Goal: Task Accomplishment & Management: Manage account settings

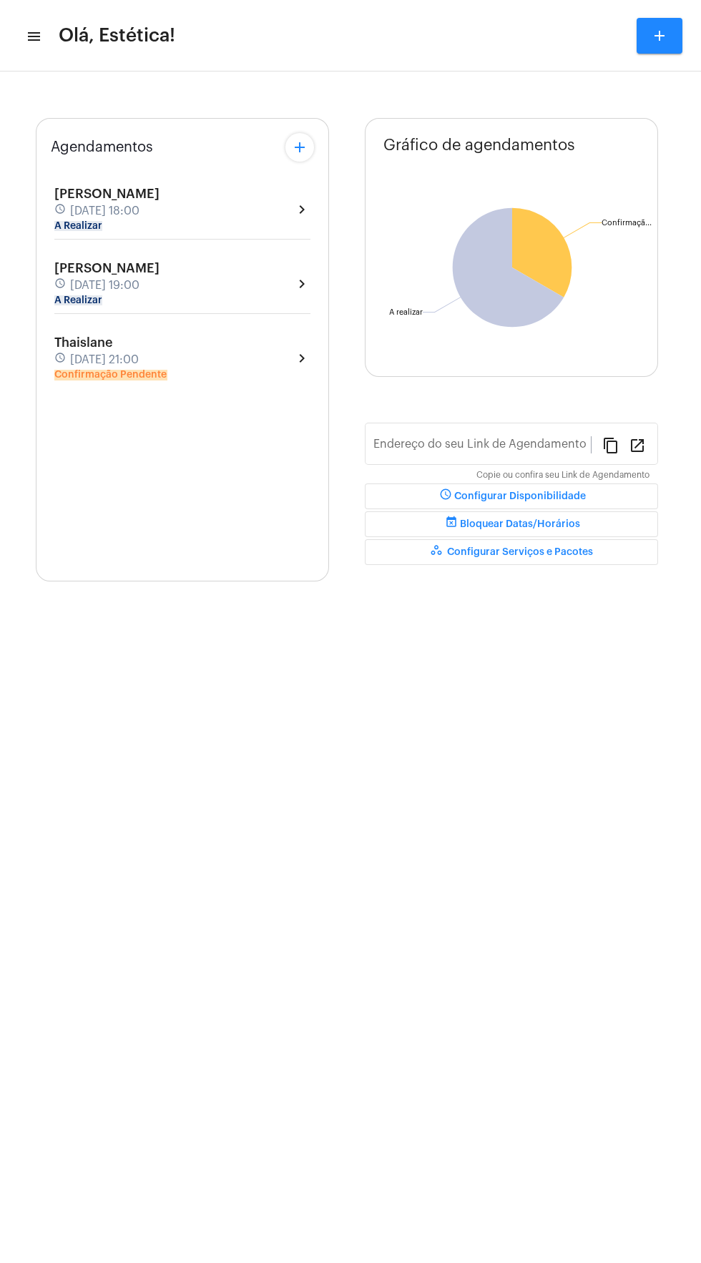
type input "[URL][DOMAIN_NAME]"
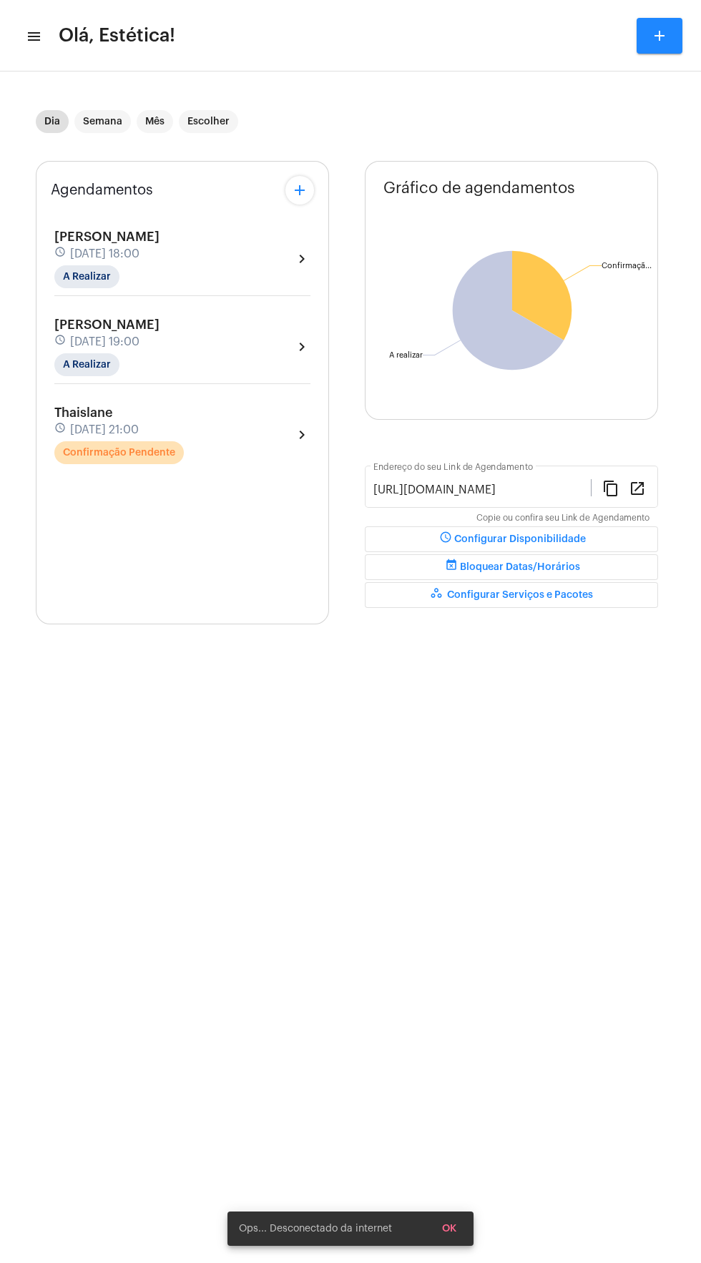
click at [241, 449] on div "Thaislane schedule [DATE] 21:00 Confirmação Pendente chevron_right" at bounding box center [182, 434] width 256 height 59
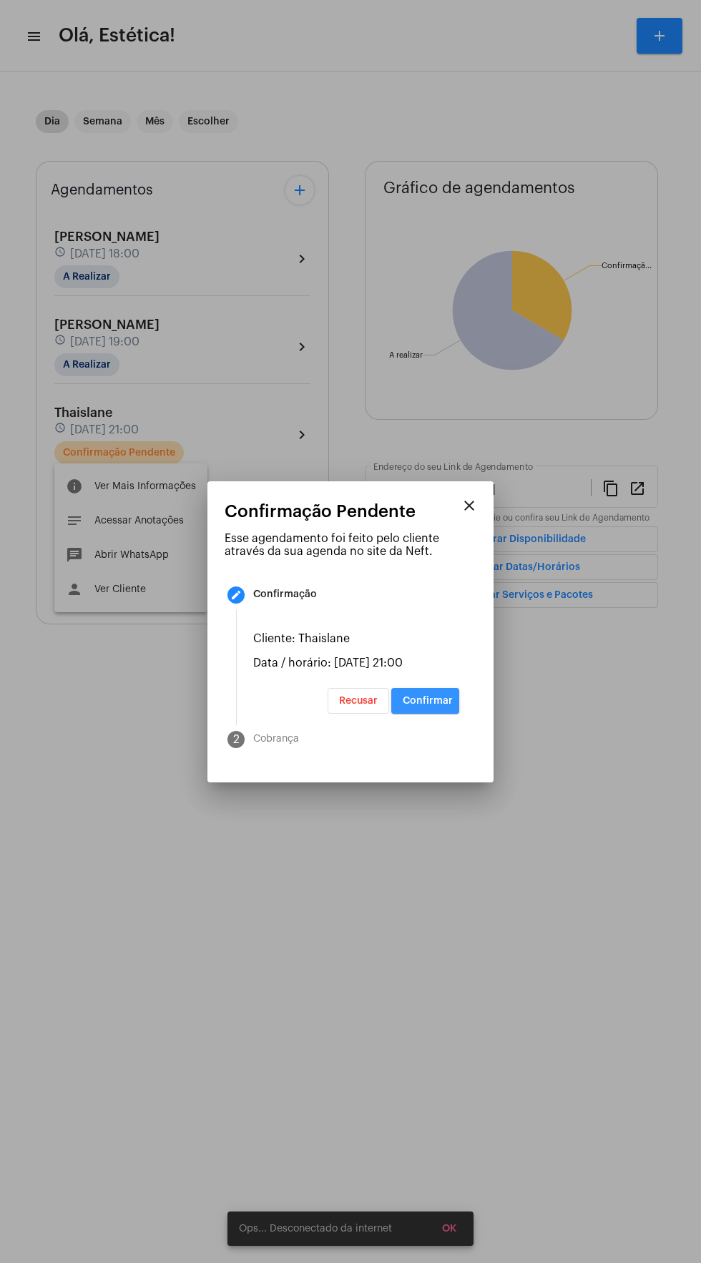
click at [450, 706] on span "Confirmar" at bounding box center [427, 701] width 50 height 10
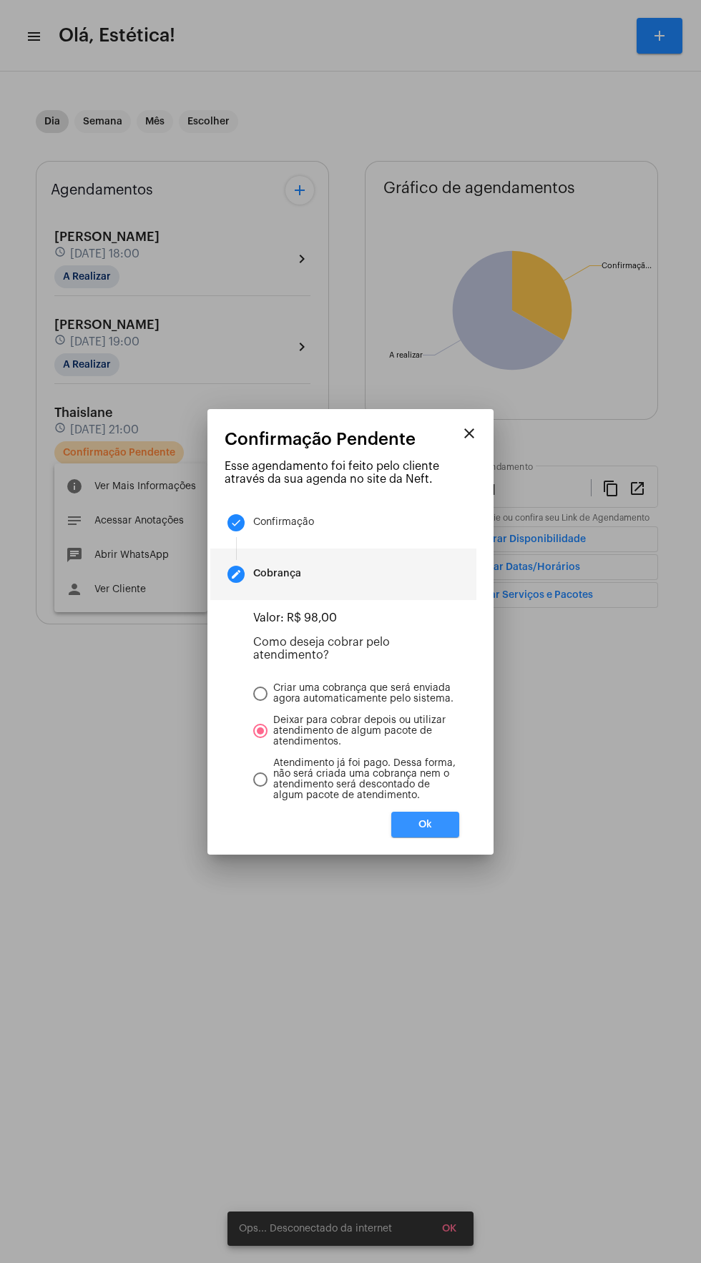
click at [447, 837] on button "Ok" at bounding box center [425, 824] width 68 height 26
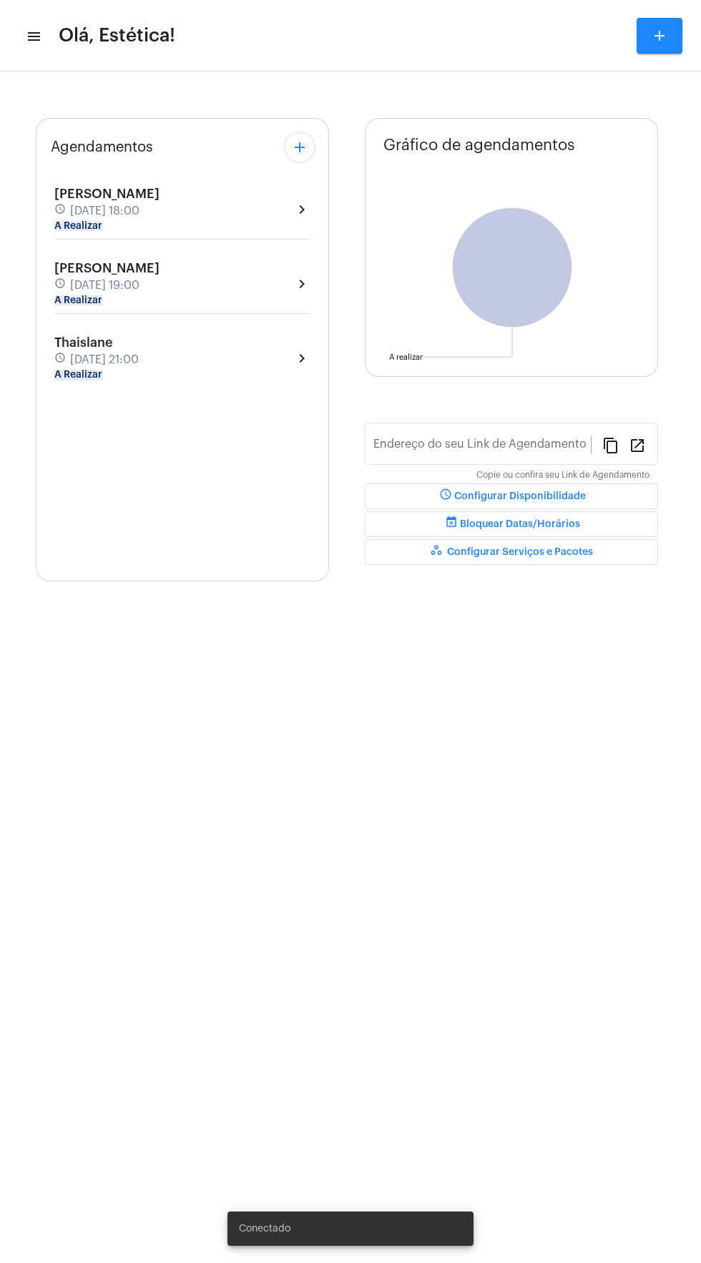
type input "[URL][DOMAIN_NAME]"
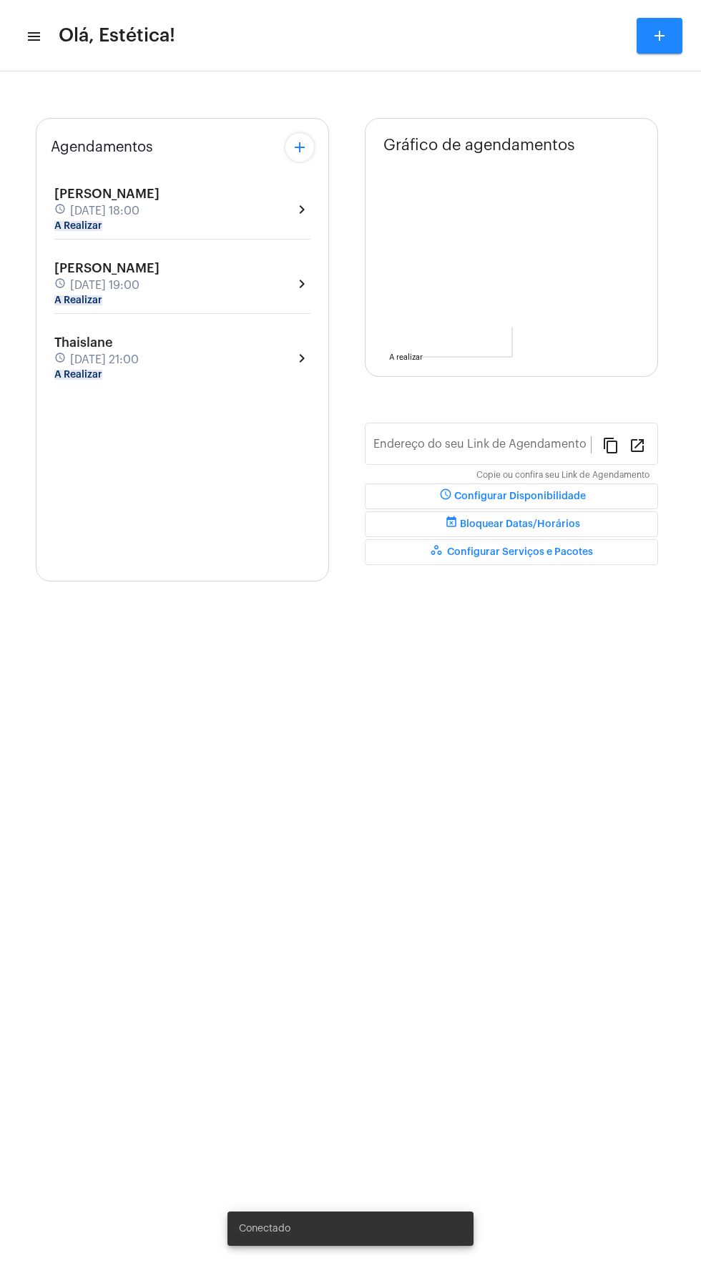
type input "[URL][DOMAIN_NAME]"
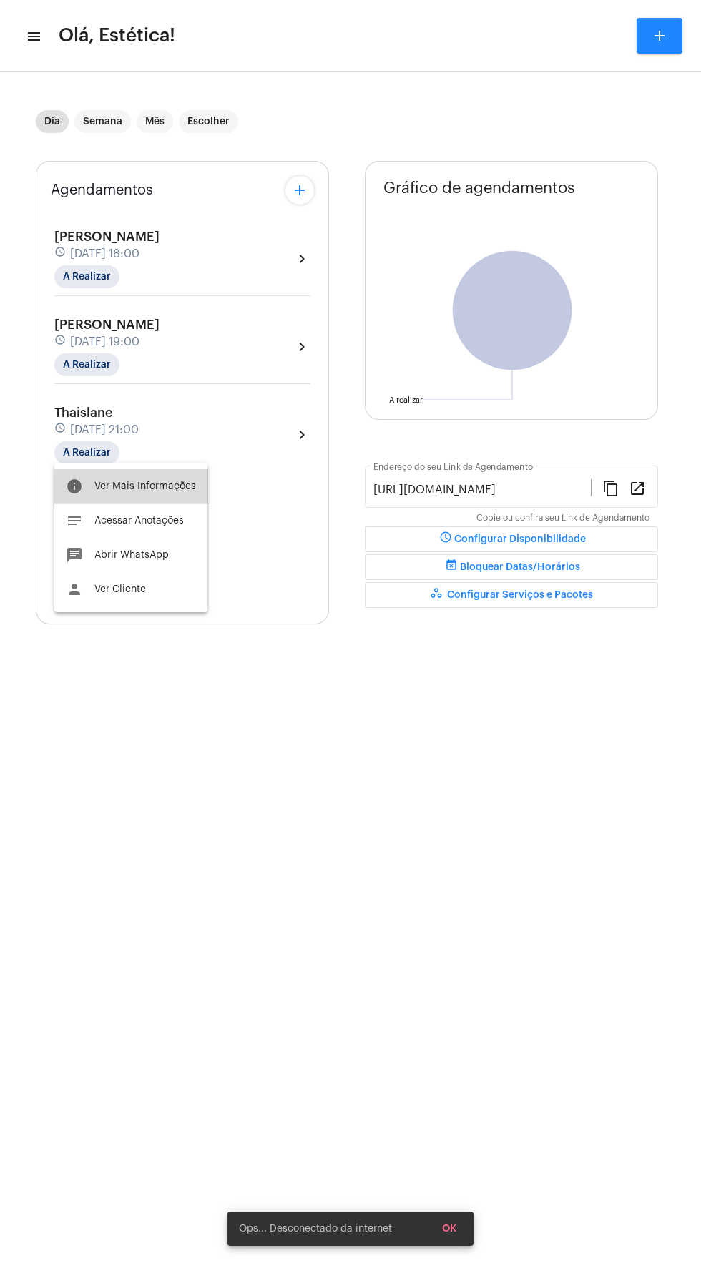
click at [161, 480] on button "info Ver Mais Informações" at bounding box center [130, 486] width 153 height 34
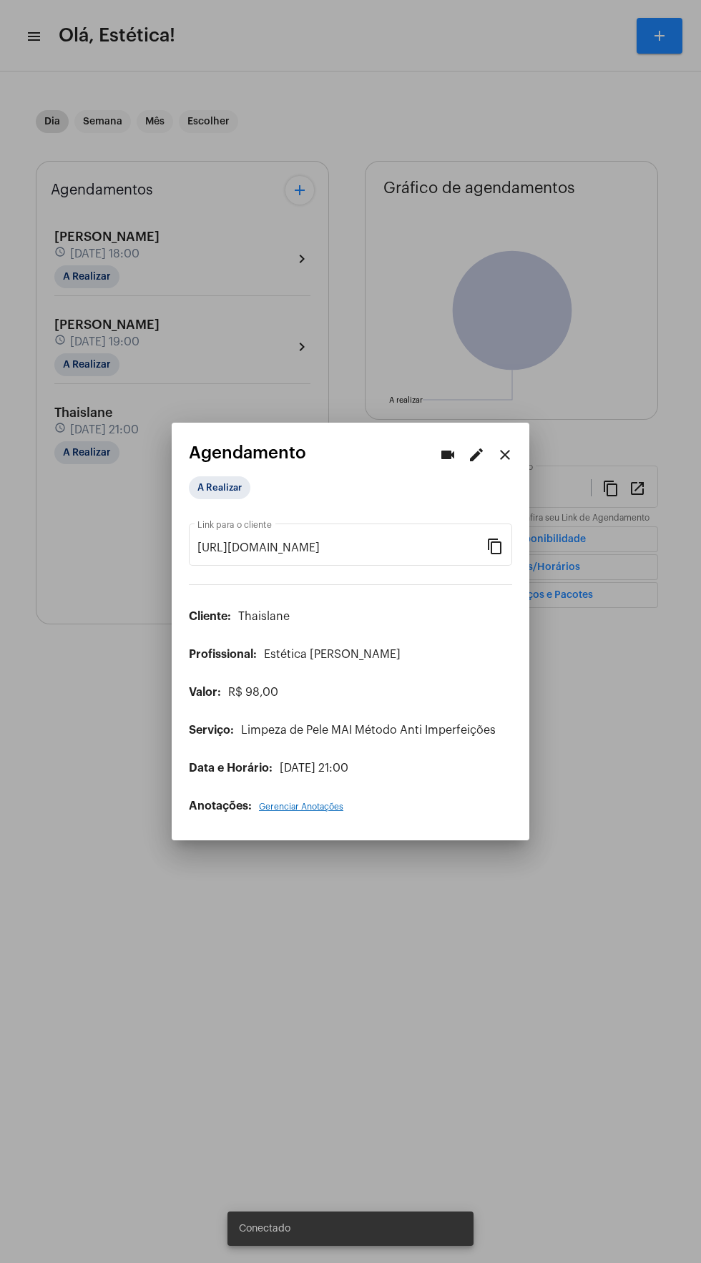
click at [480, 446] on mat-icon "edit" at bounding box center [476, 454] width 17 height 17
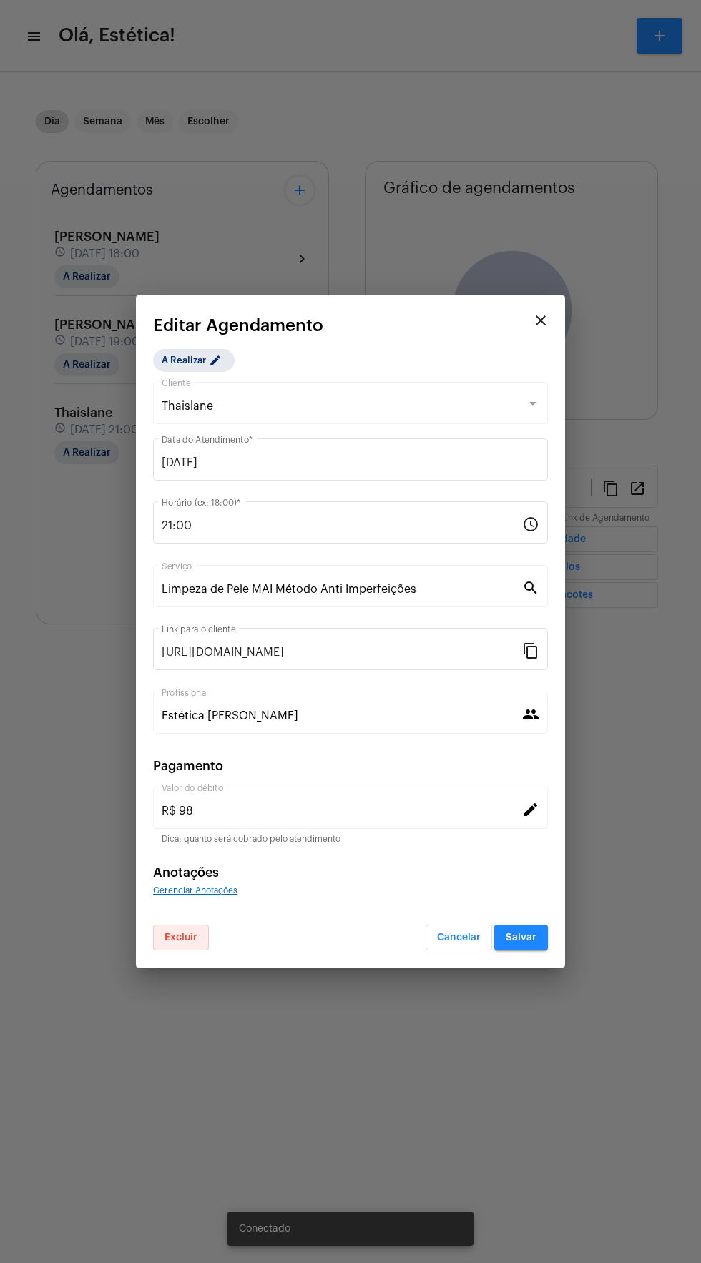
click at [189, 937] on span "Excluir" at bounding box center [180, 937] width 33 height 10
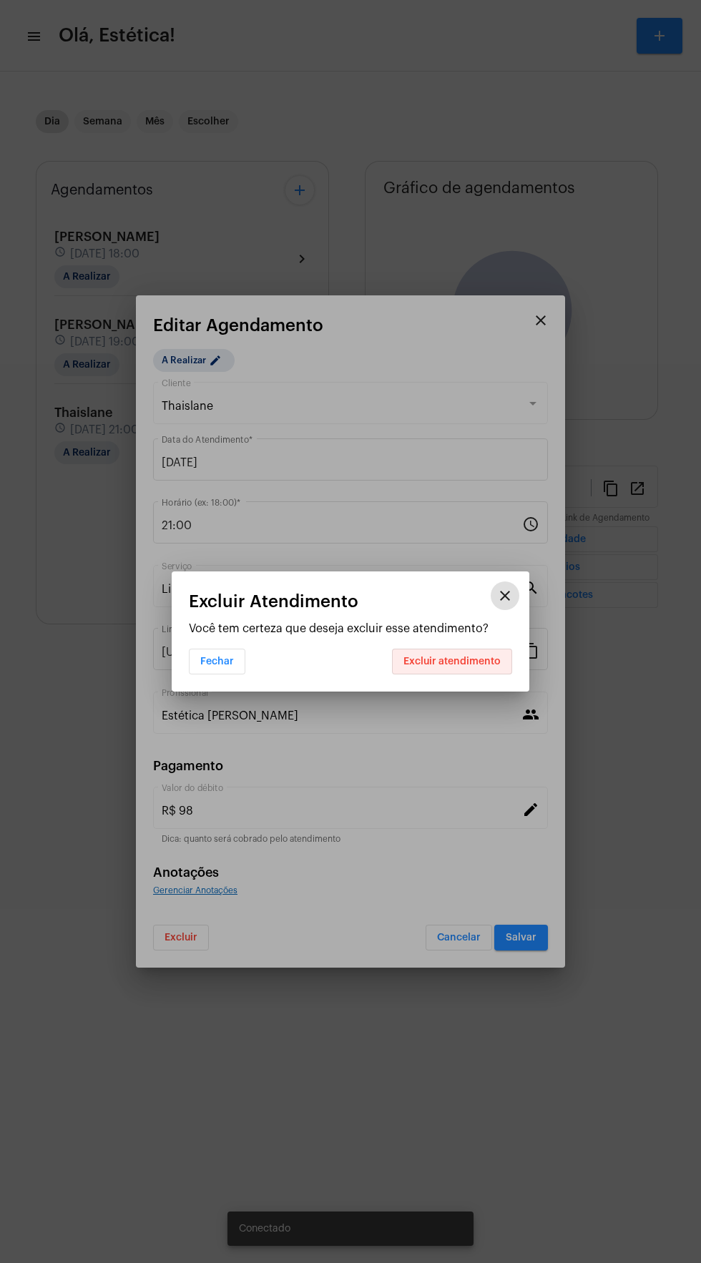
click at [478, 661] on span "Excluir atendimento" at bounding box center [451, 661] width 97 height 10
